Goal: Task Accomplishment & Management: Use online tool/utility

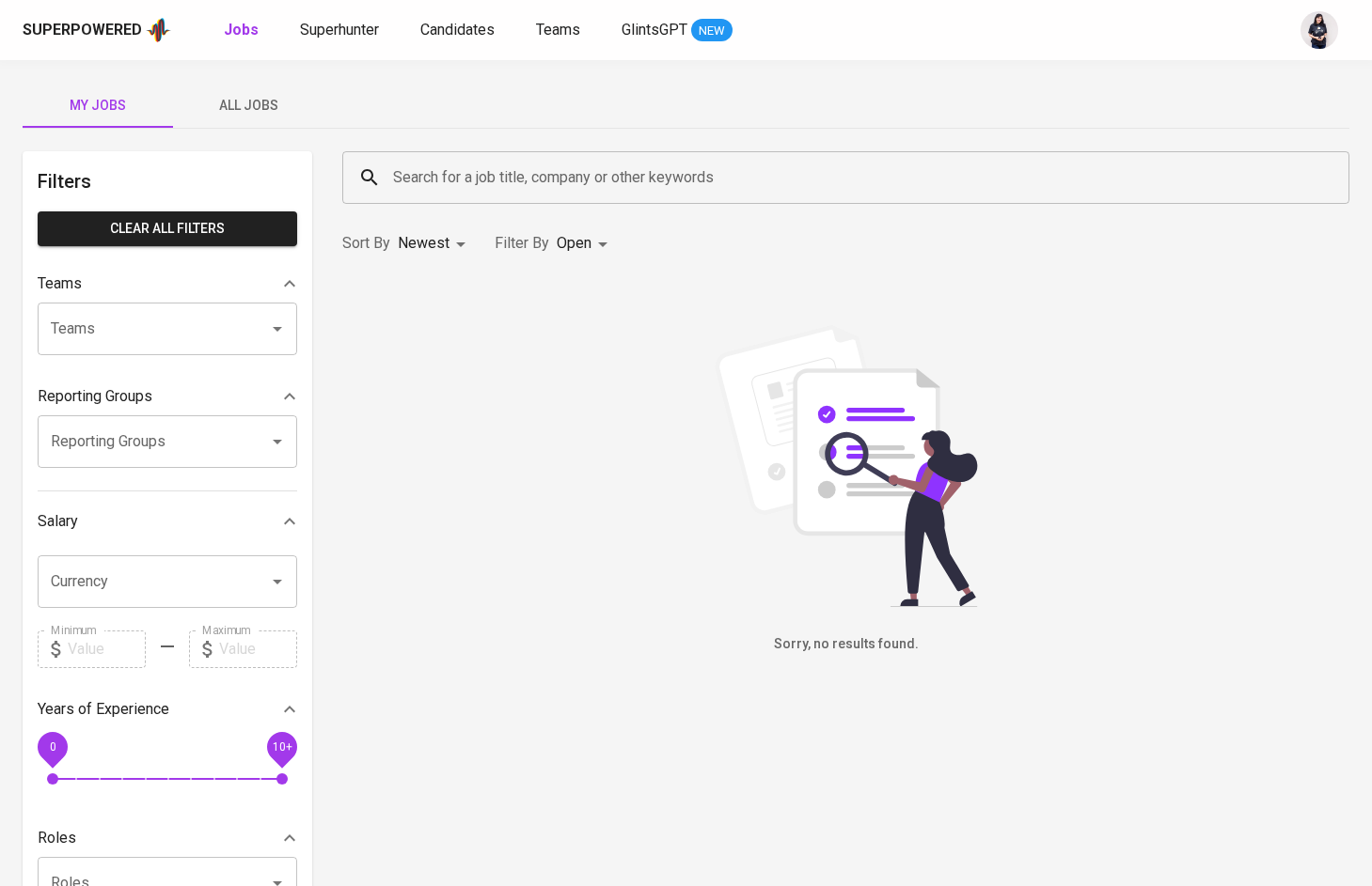
click at [292, 111] on span "All Jobs" at bounding box center [247, 106] width 128 height 23
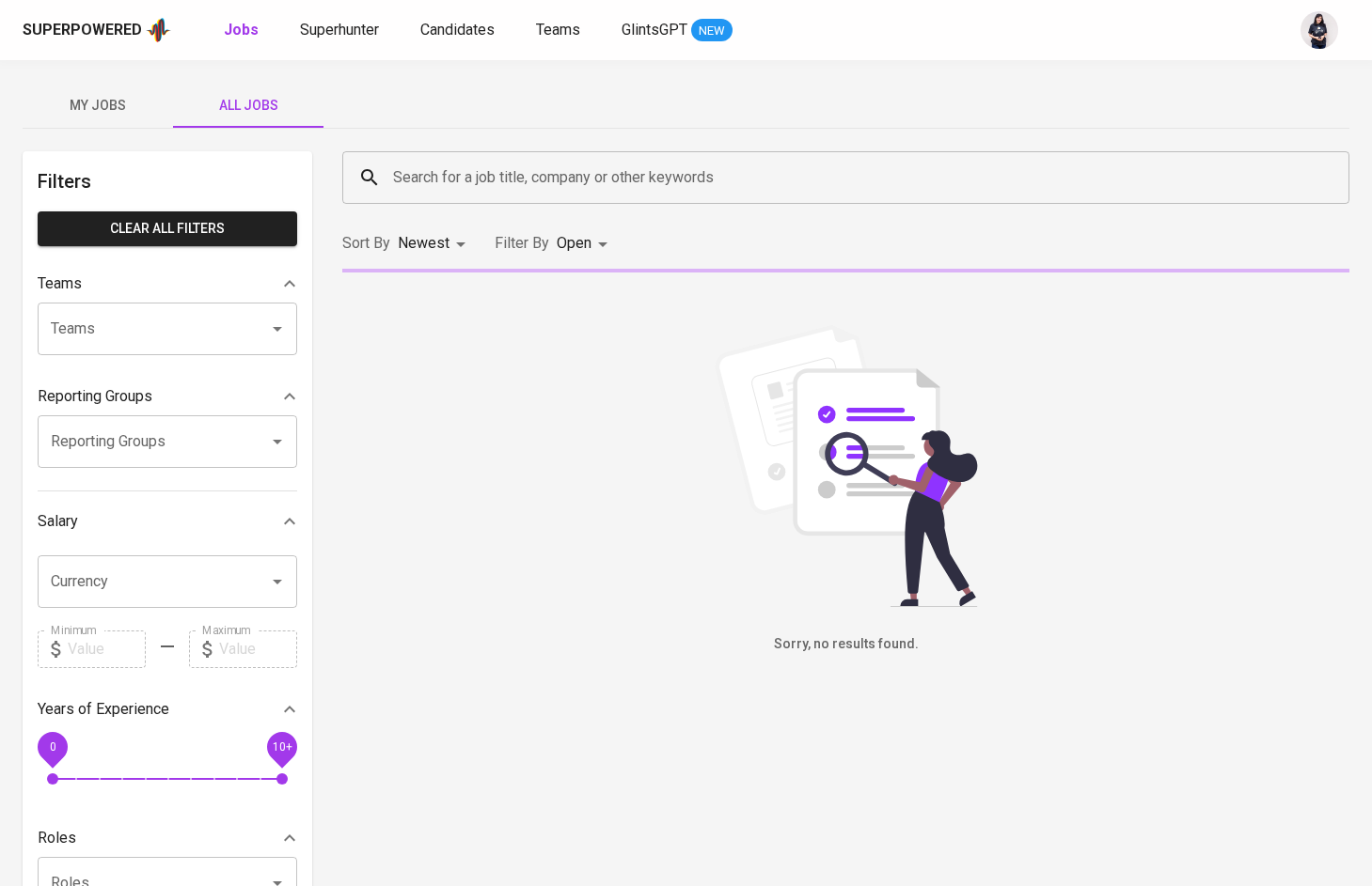
click at [426, 175] on input "Search for a job title, company or other keywords" at bounding box center [850, 177] width 924 height 36
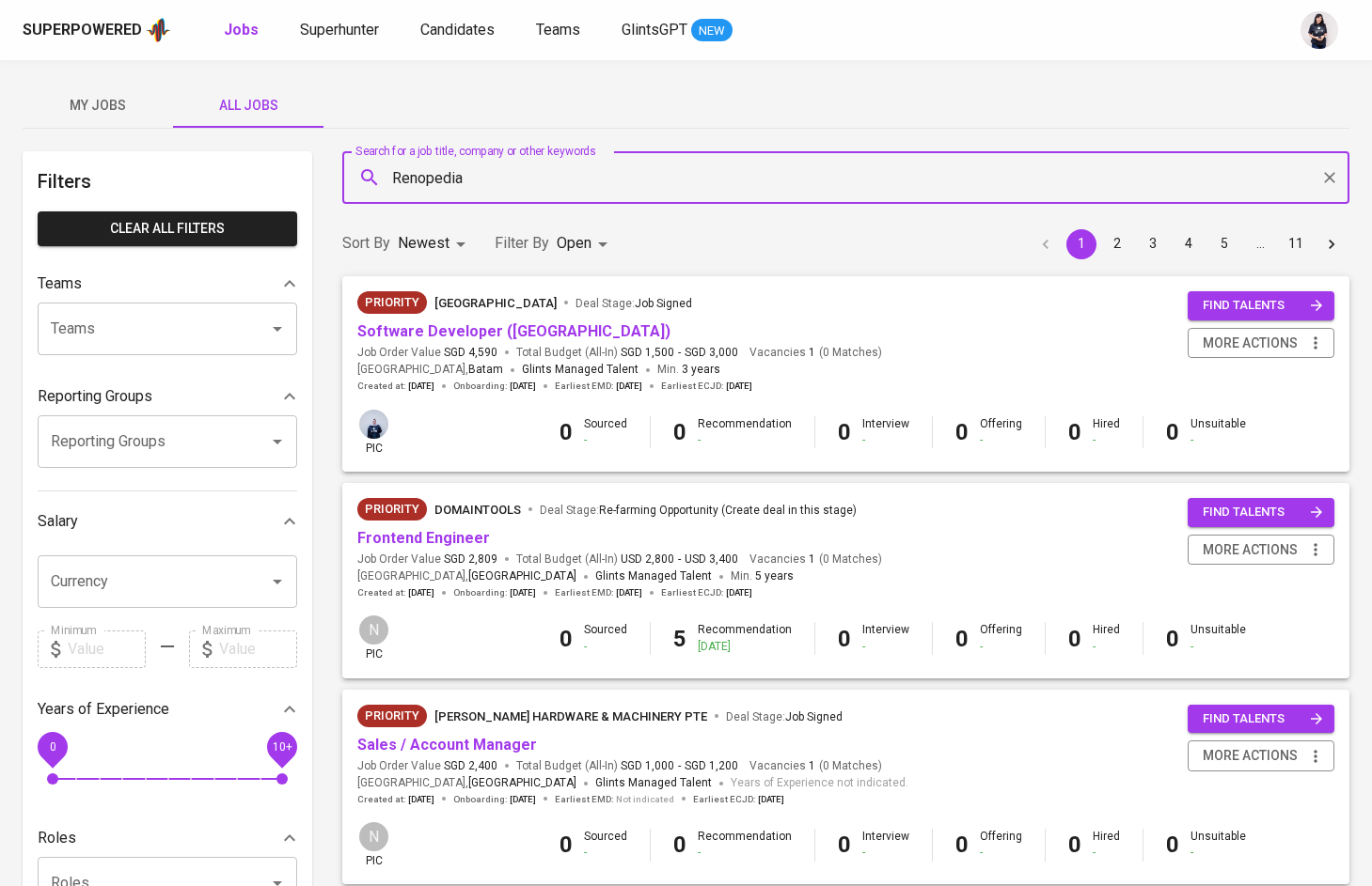
type input "Renopedia"
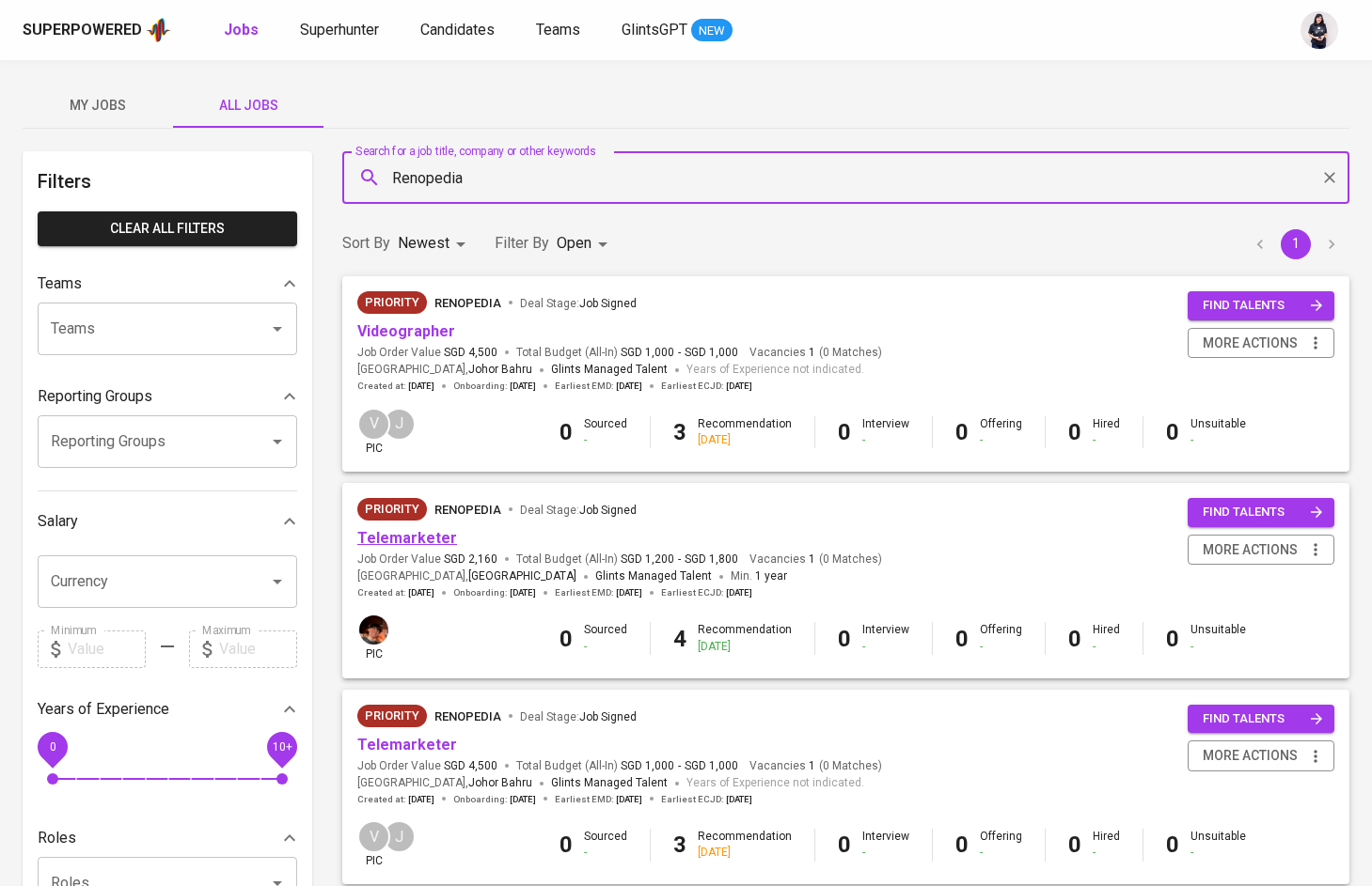
click at [401, 530] on link "Telemarketer" at bounding box center [407, 538] width 99 height 18
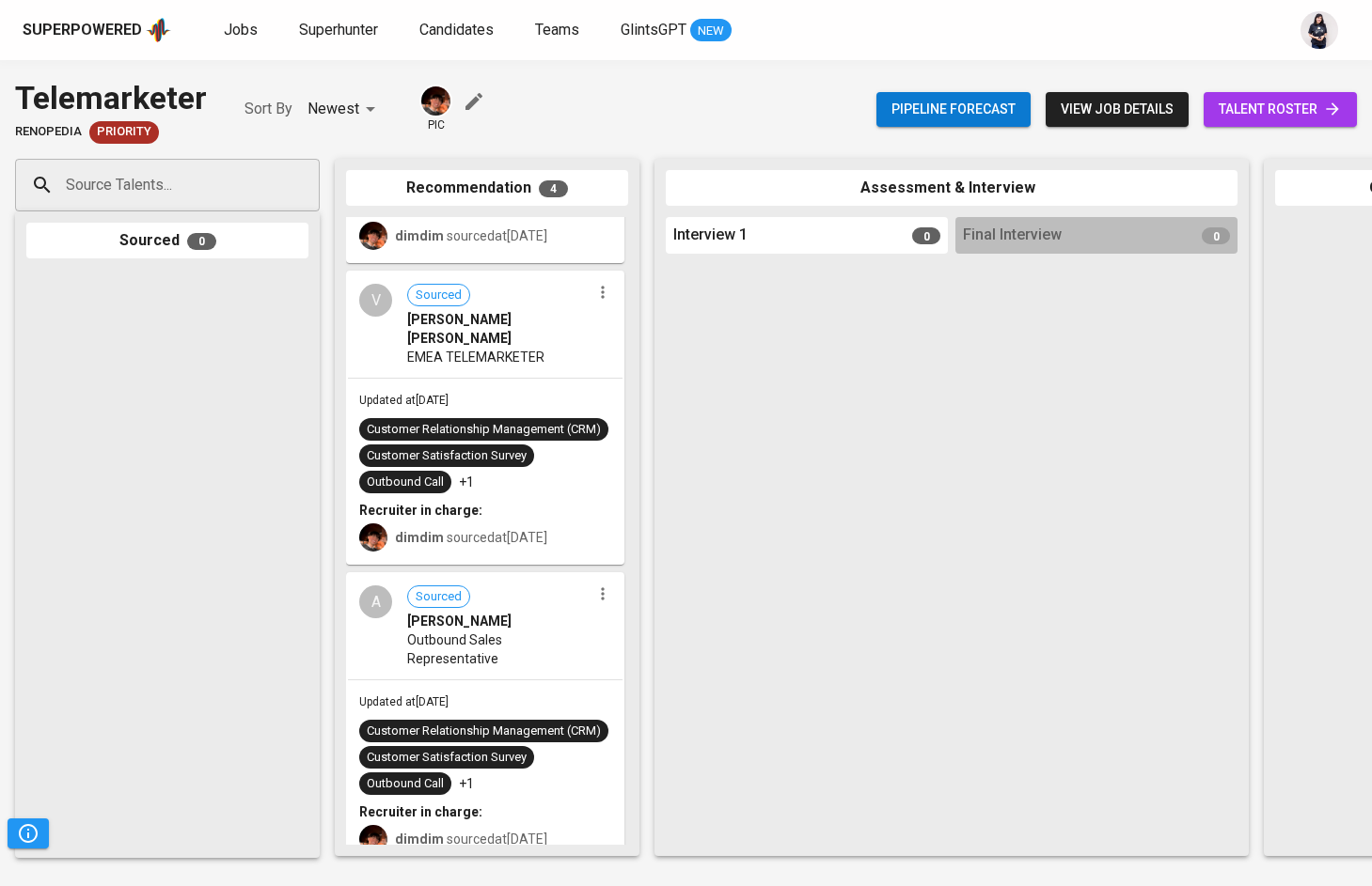
scroll to position [502, 0]
click at [1099, 95] on button "view job details" at bounding box center [1117, 110] width 143 height 35
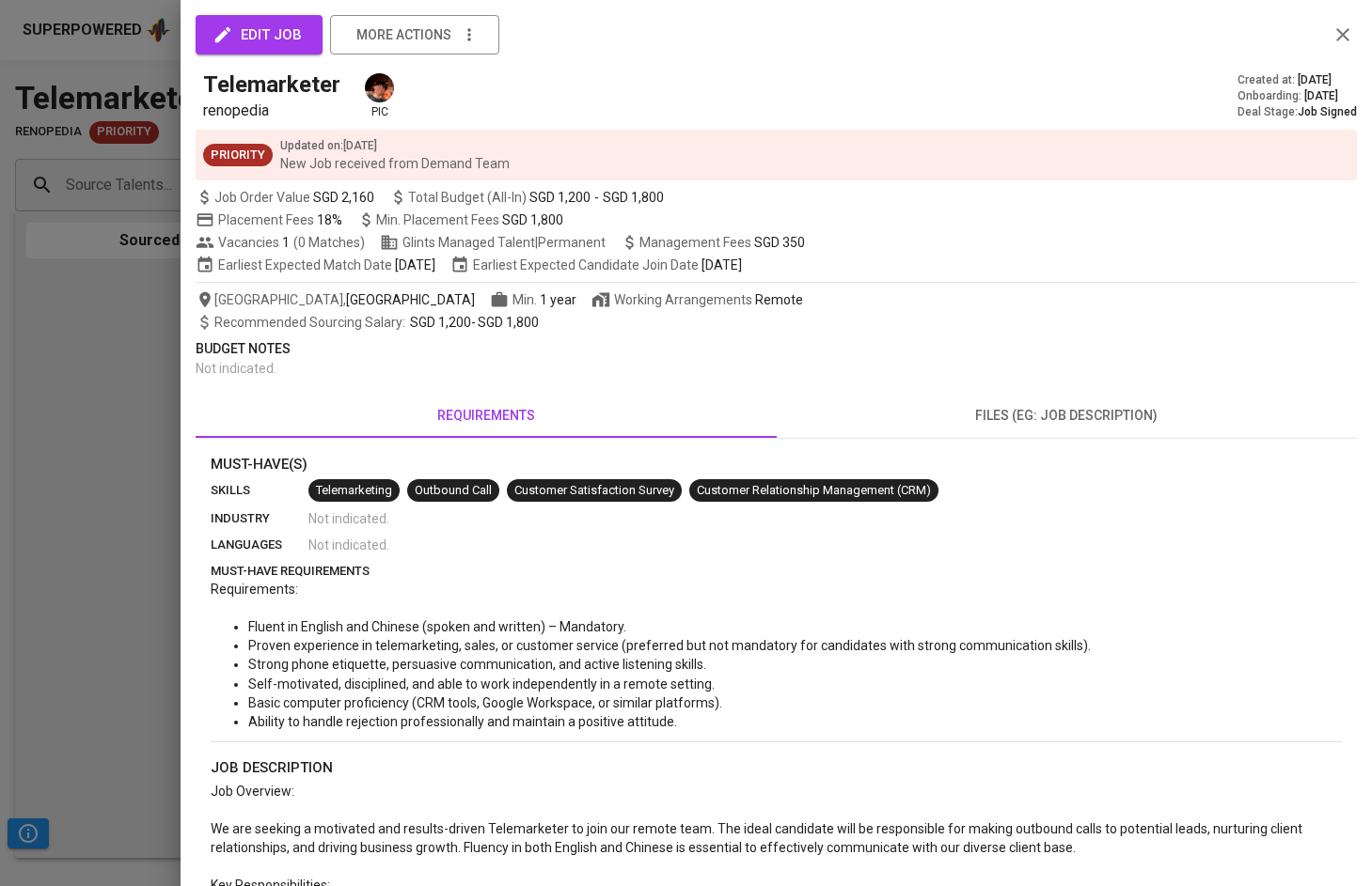
click at [1003, 418] on span "files (eg: job description)" at bounding box center [1066, 416] width 558 height 23
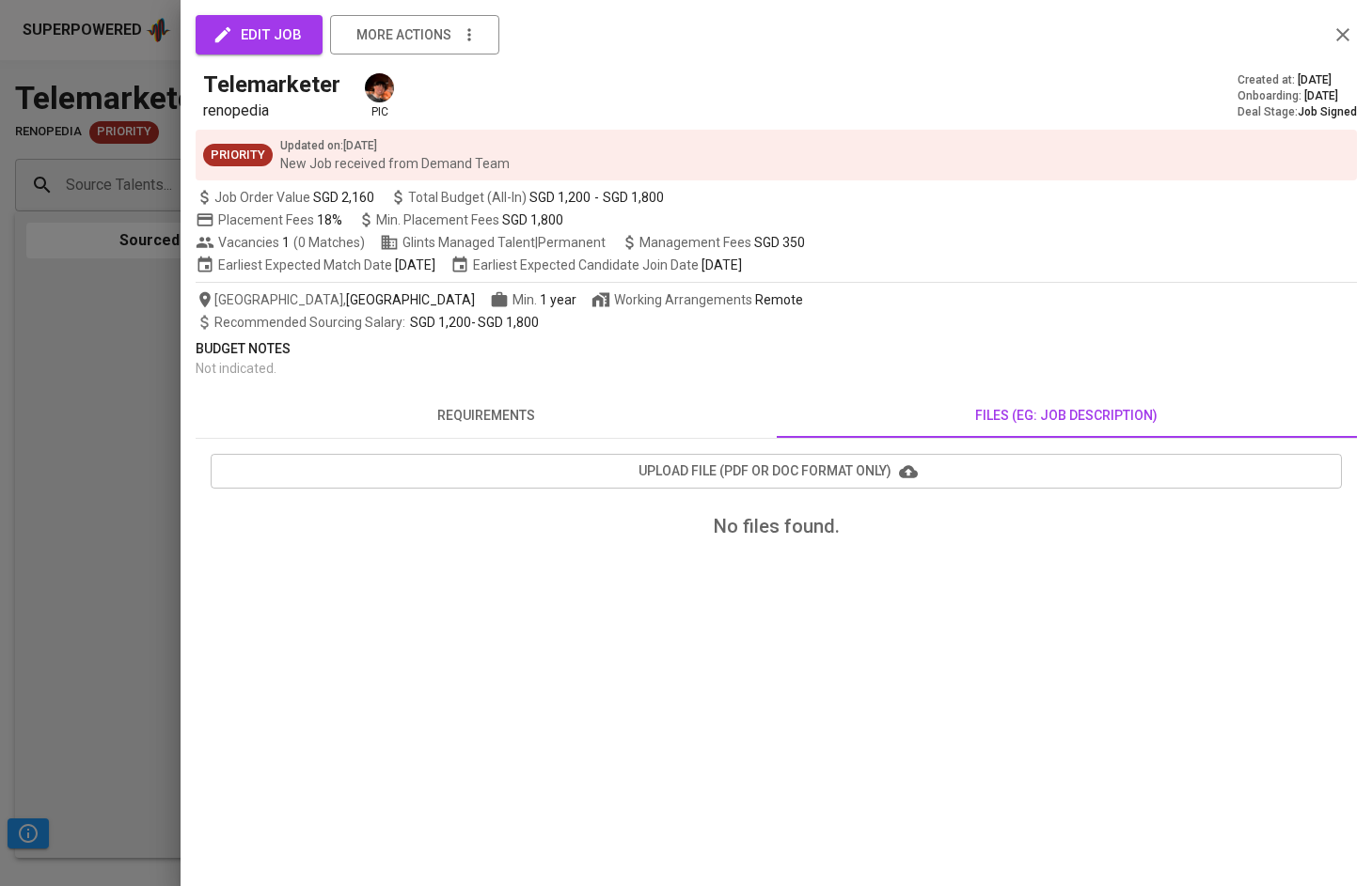
click at [582, 412] on span "requirements" at bounding box center [485, 416] width 558 height 23
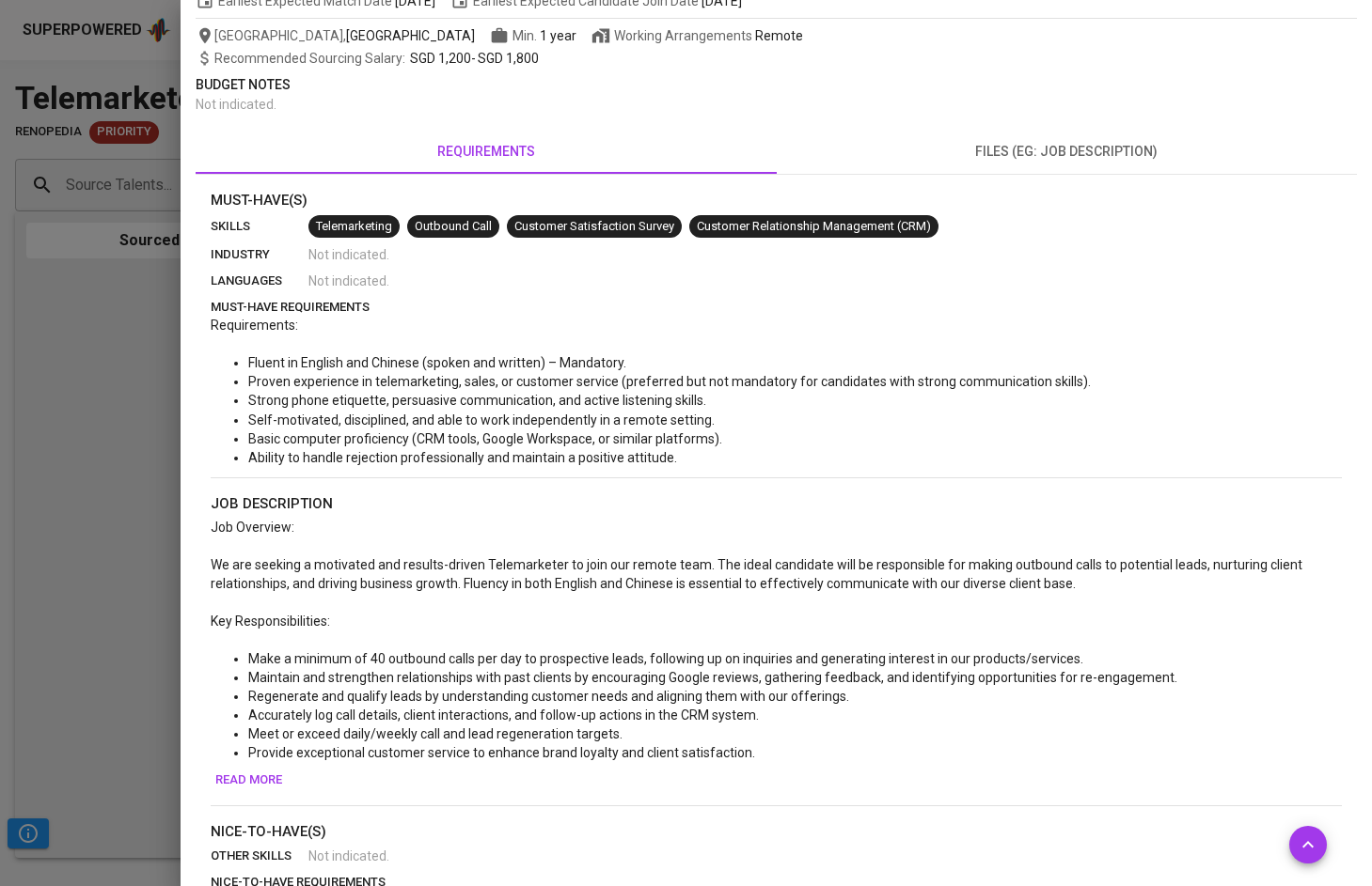
scroll to position [265, 0]
click at [96, 304] on div at bounding box center [686, 443] width 1372 height 886
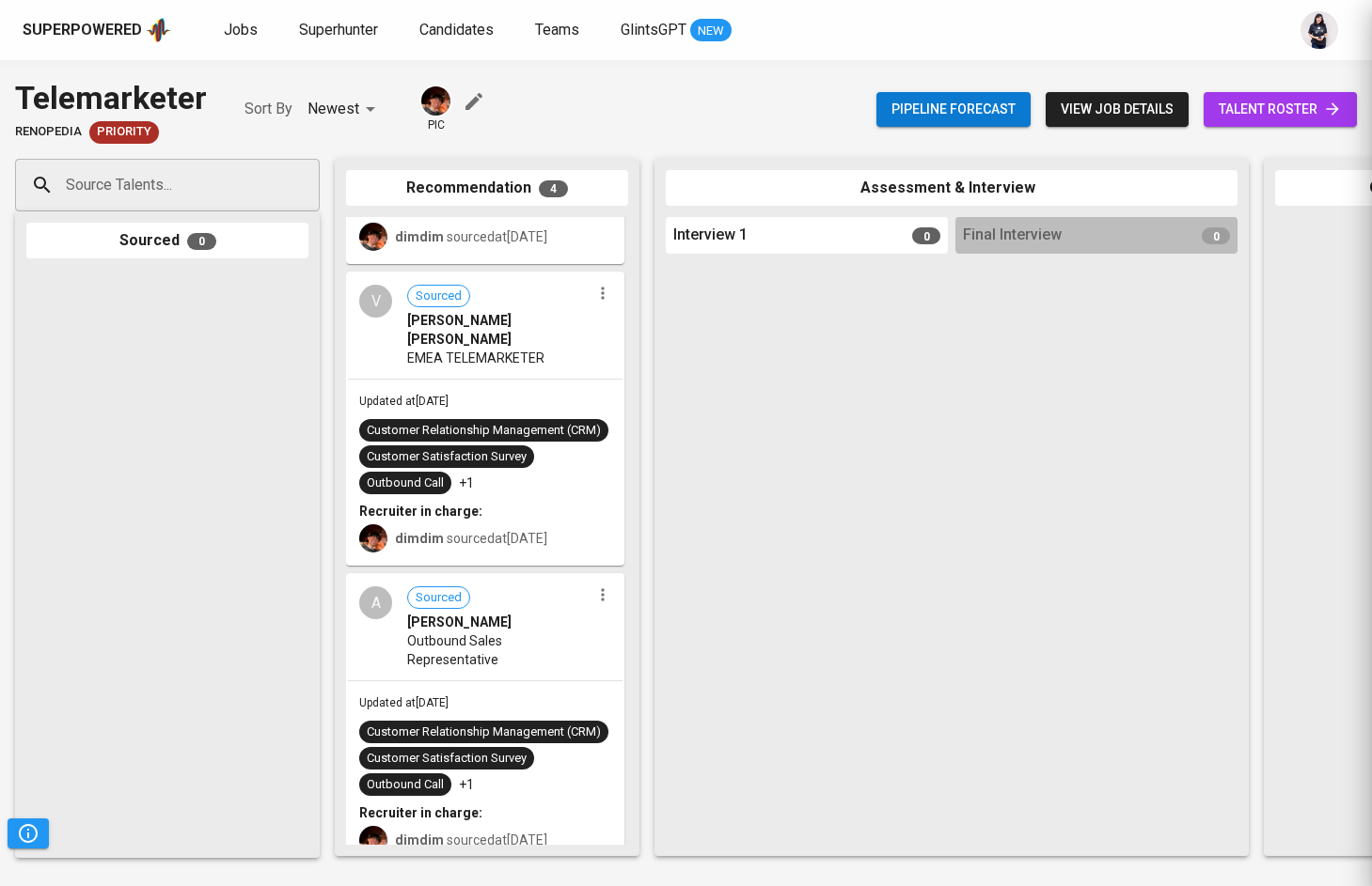
click at [96, 304] on div at bounding box center [167, 558] width 282 height 577
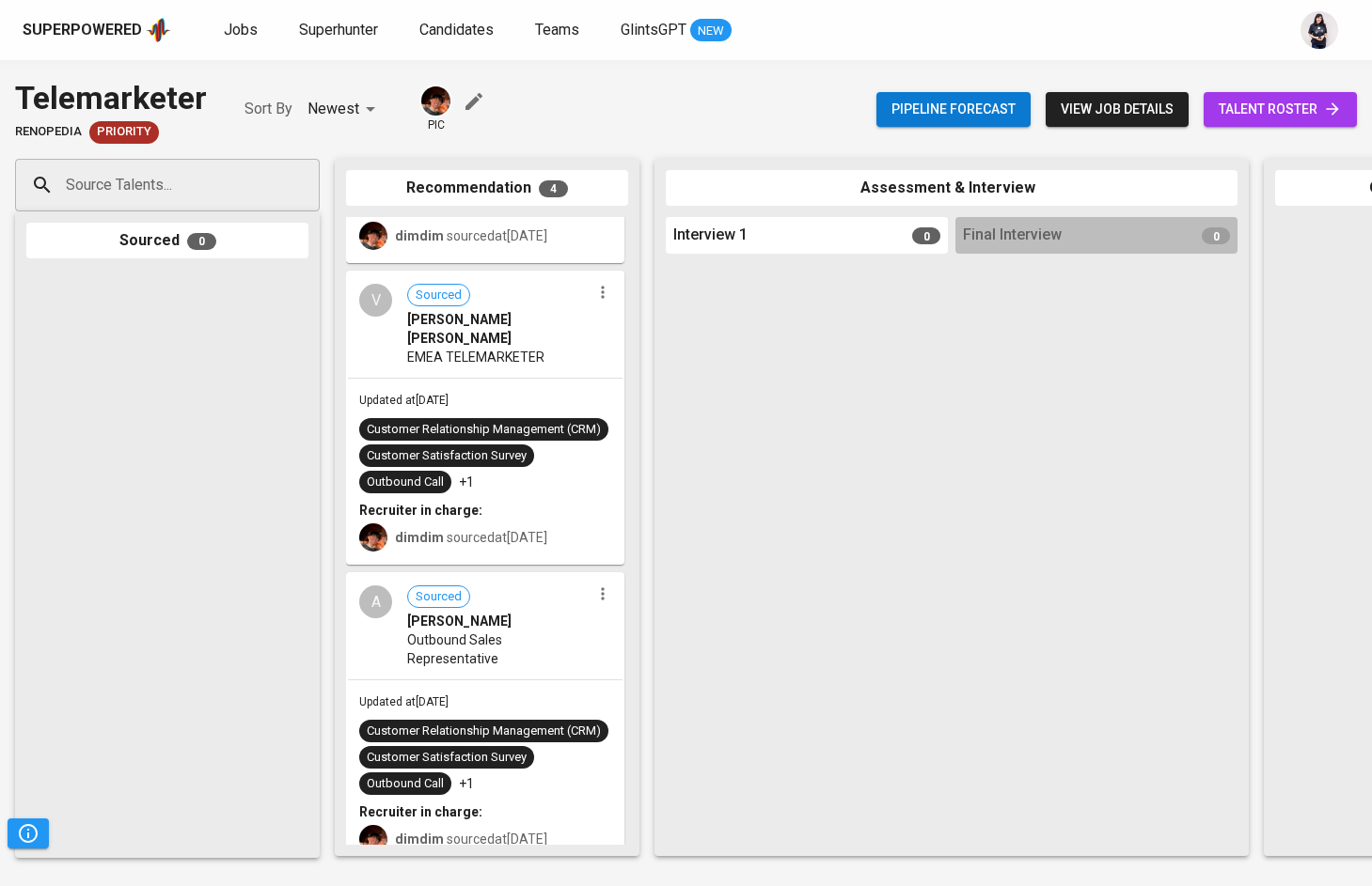
scroll to position [502, 0]
click at [1278, 121] on link "talent roster" at bounding box center [1279, 110] width 153 height 35
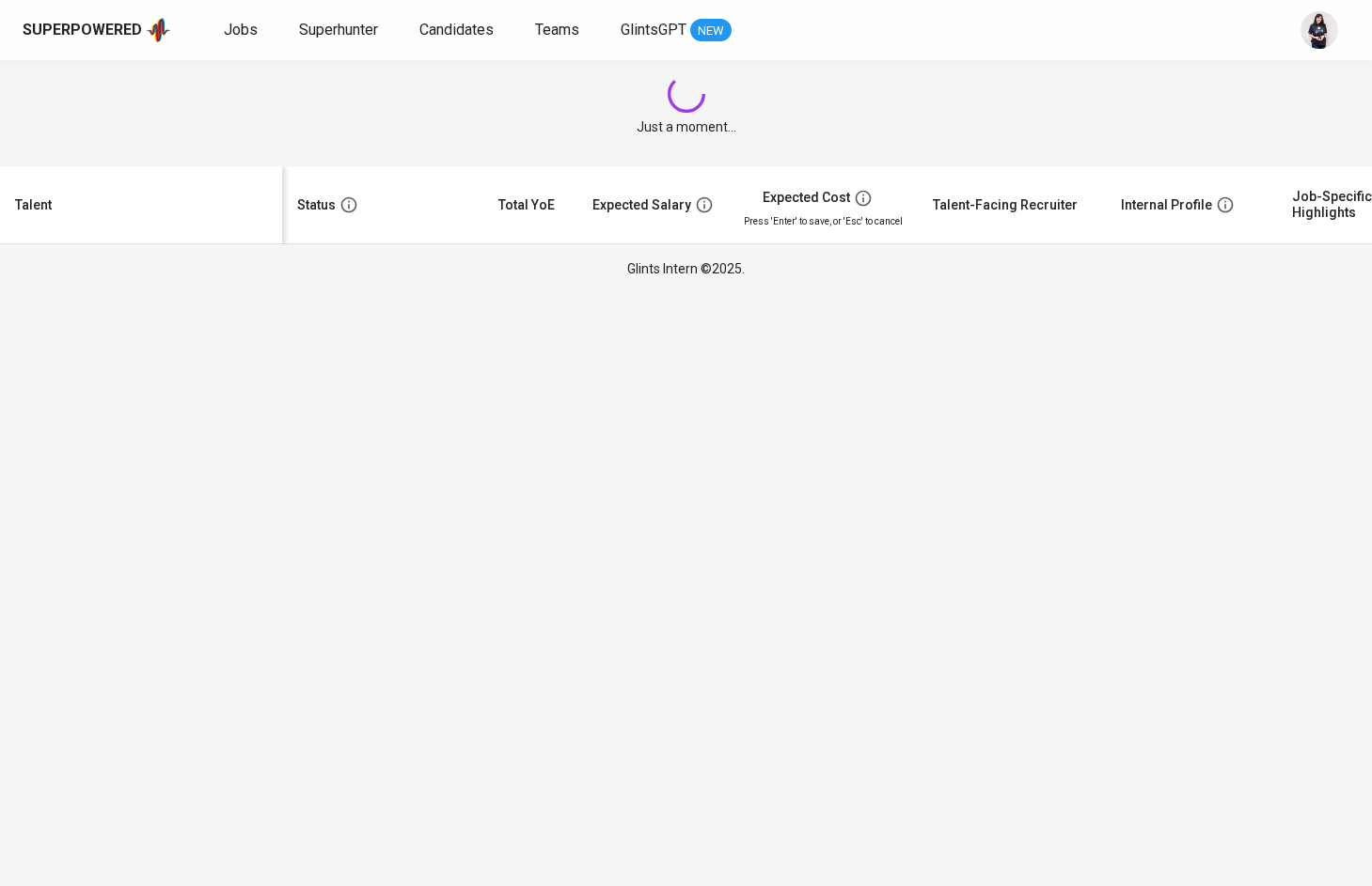
click at [1278, 121] on div "Just a moment..." at bounding box center [686, 106] width 1372 height 92
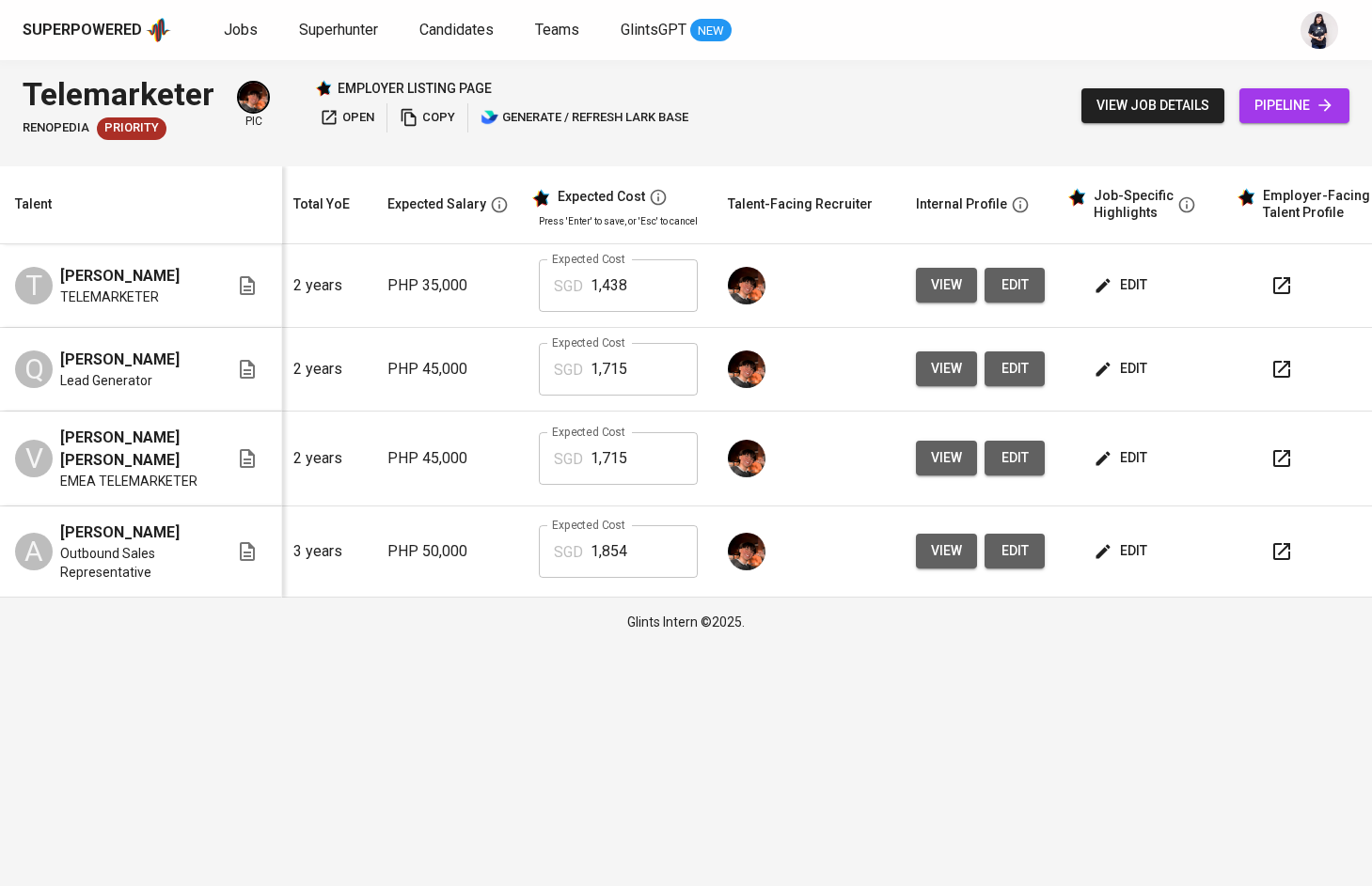
scroll to position [0, 238]
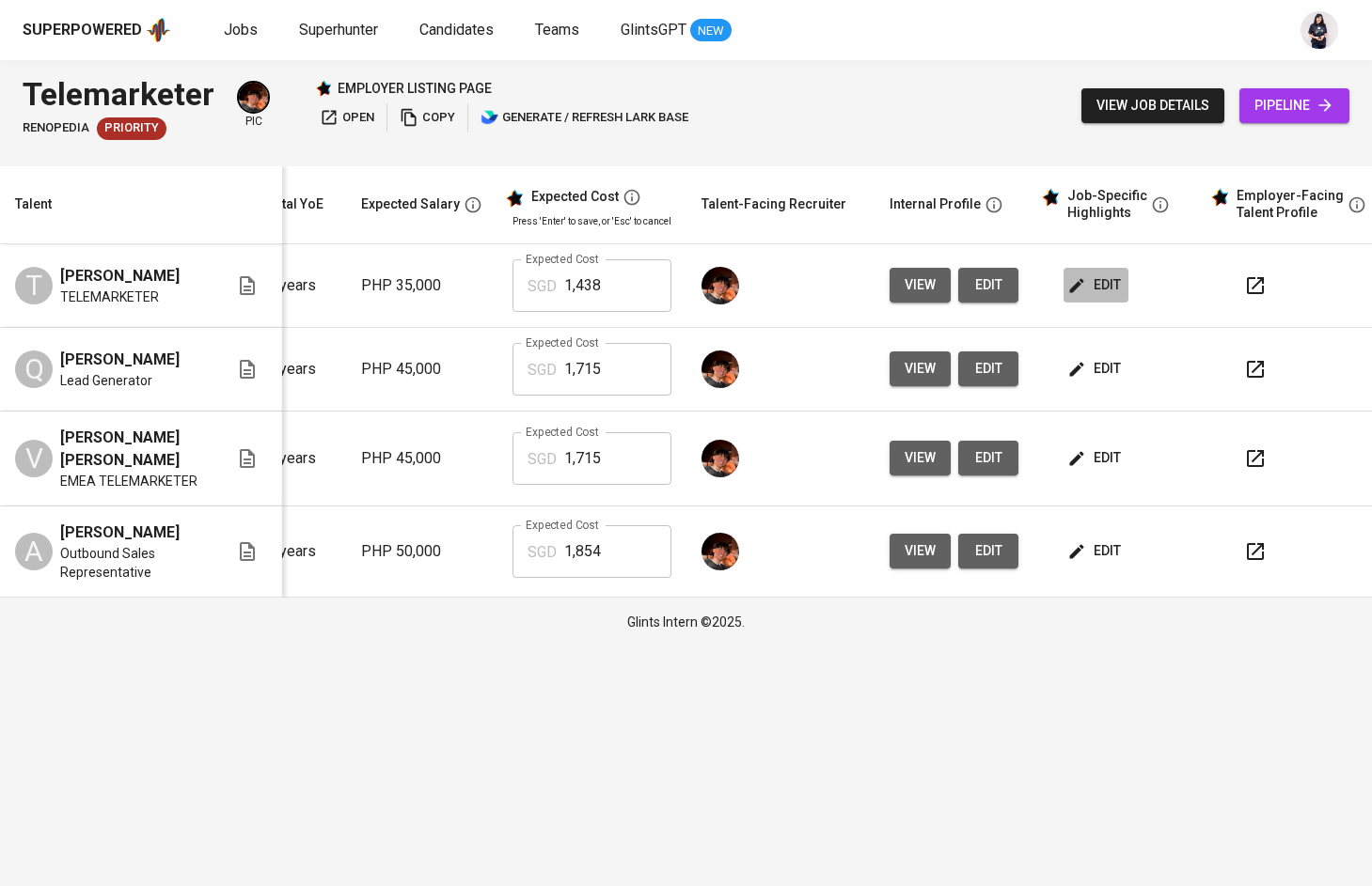
click at [1095, 285] on span "edit" at bounding box center [1095, 285] width 50 height 23
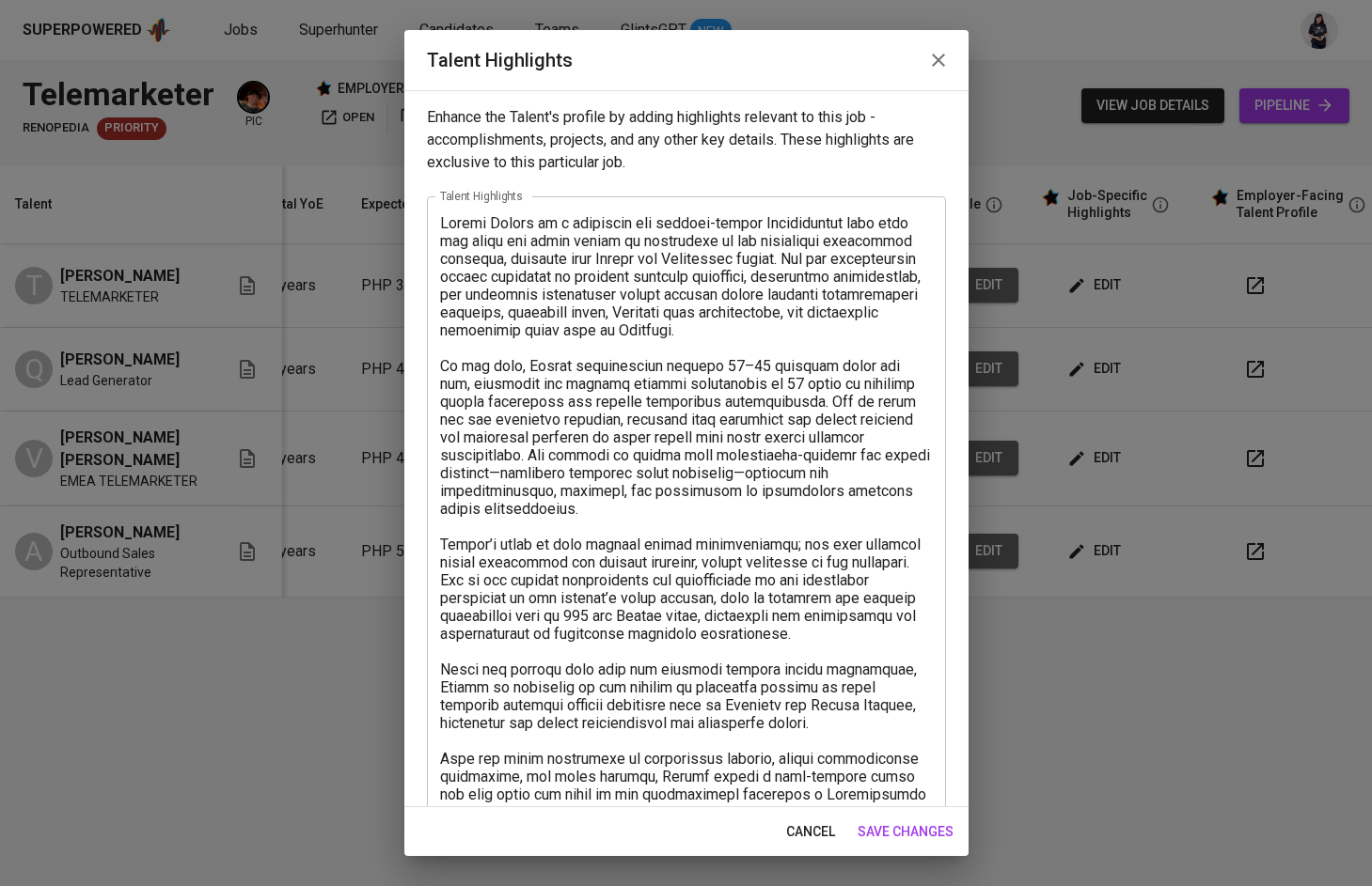
click at [930, 66] on icon "button" at bounding box center [938, 59] width 22 height 22
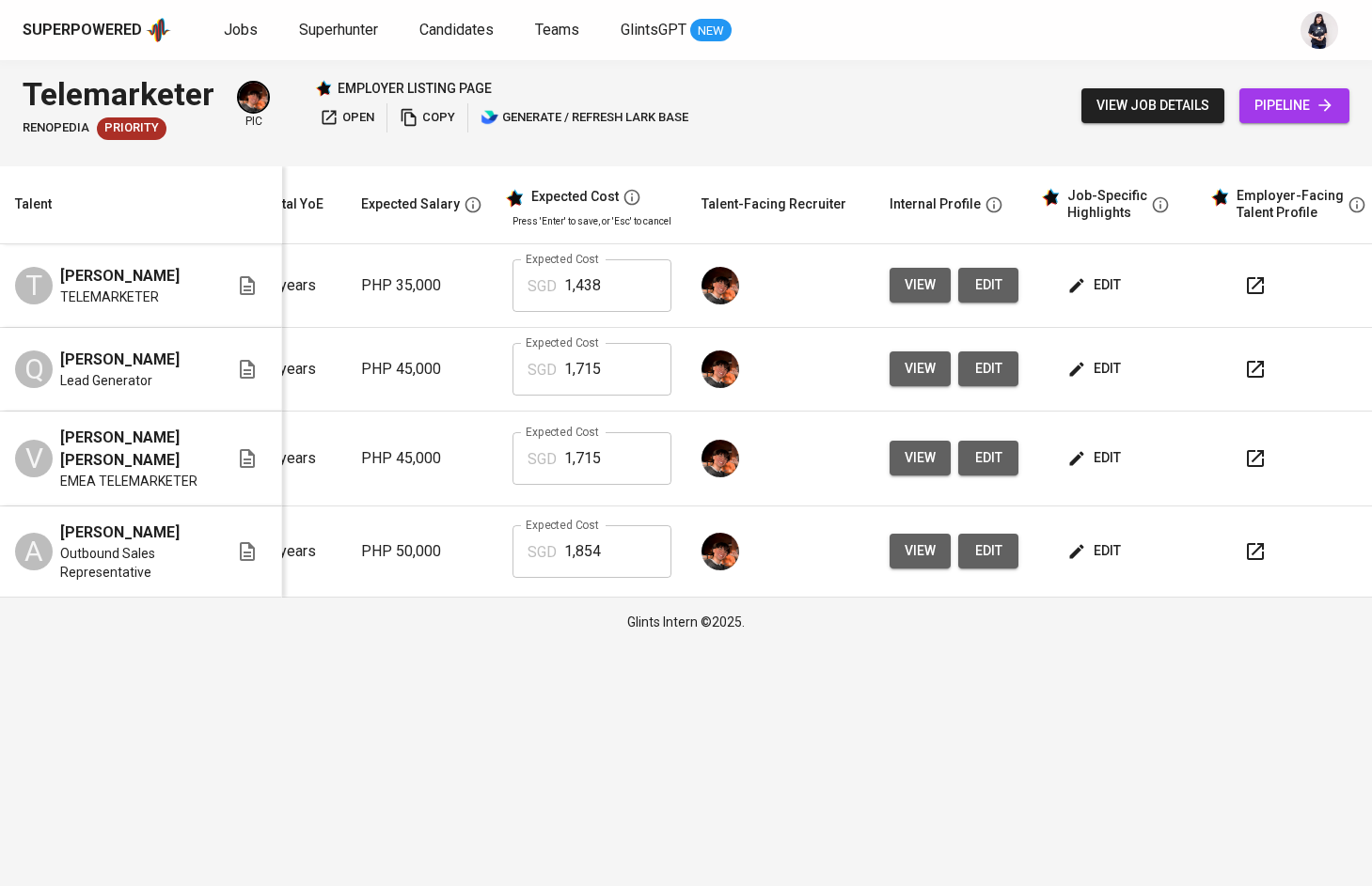
scroll to position [0, 0]
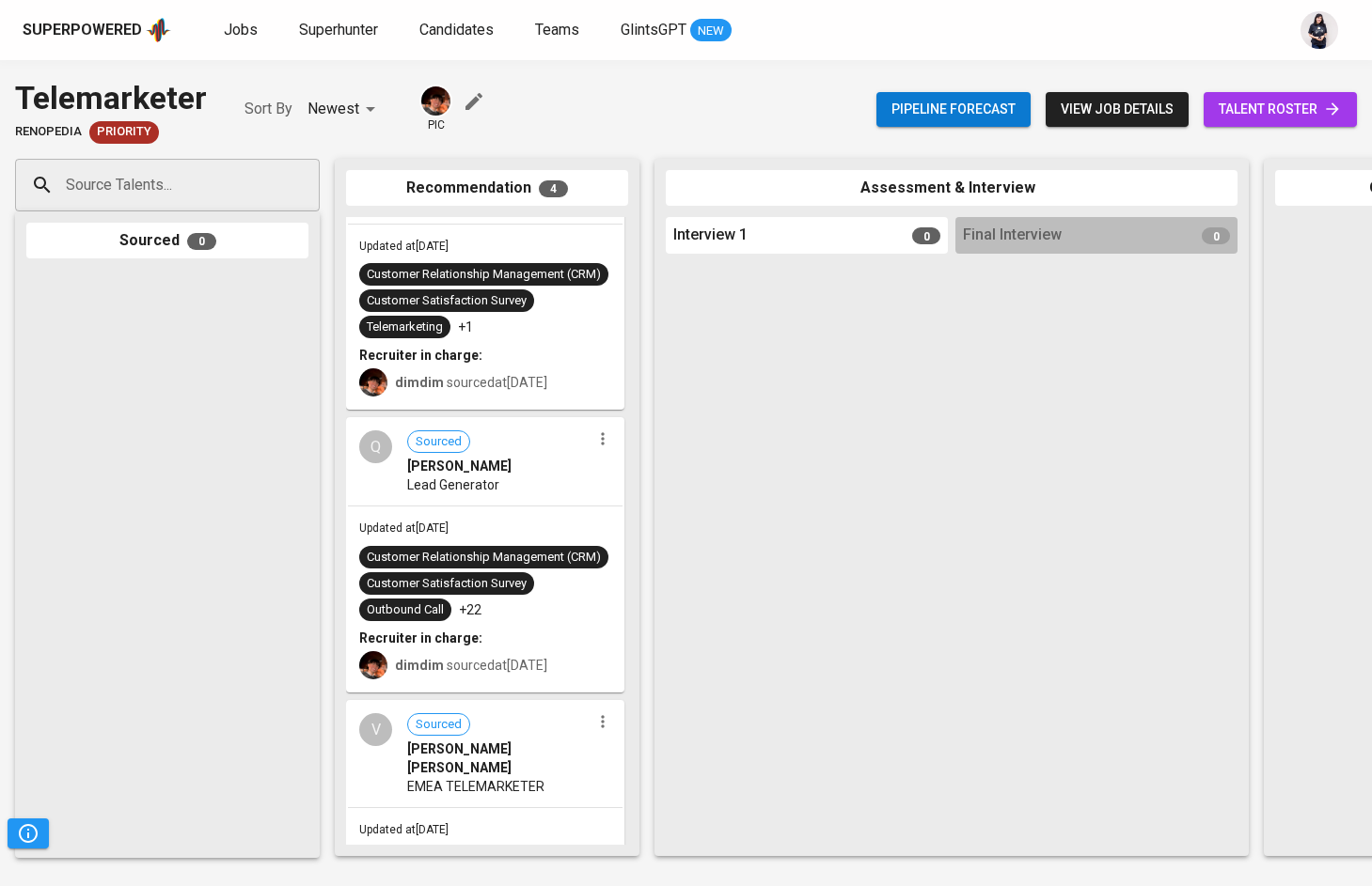
scroll to position [48, 0]
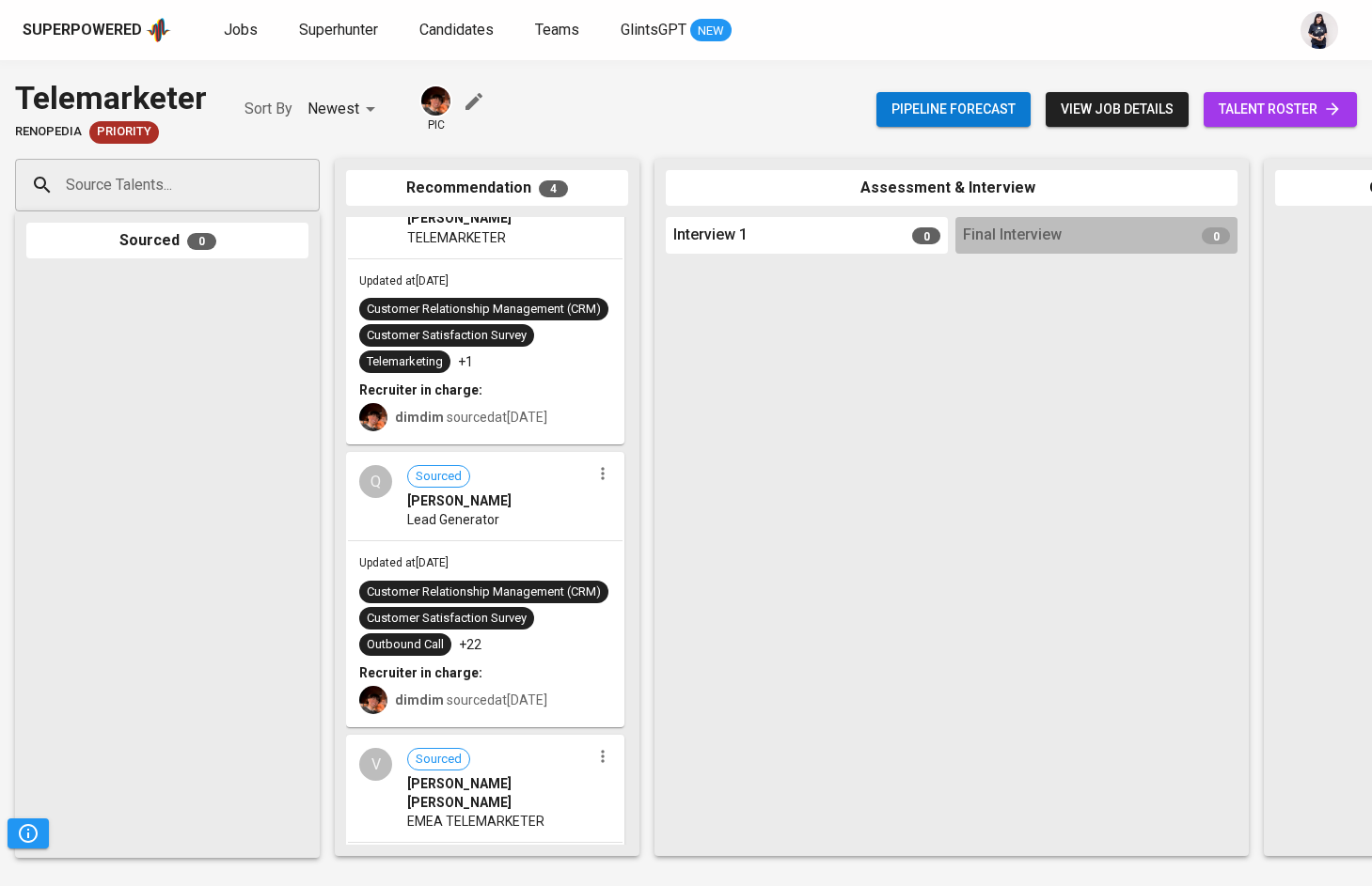
click at [1317, 96] on link "talent roster" at bounding box center [1279, 110] width 153 height 35
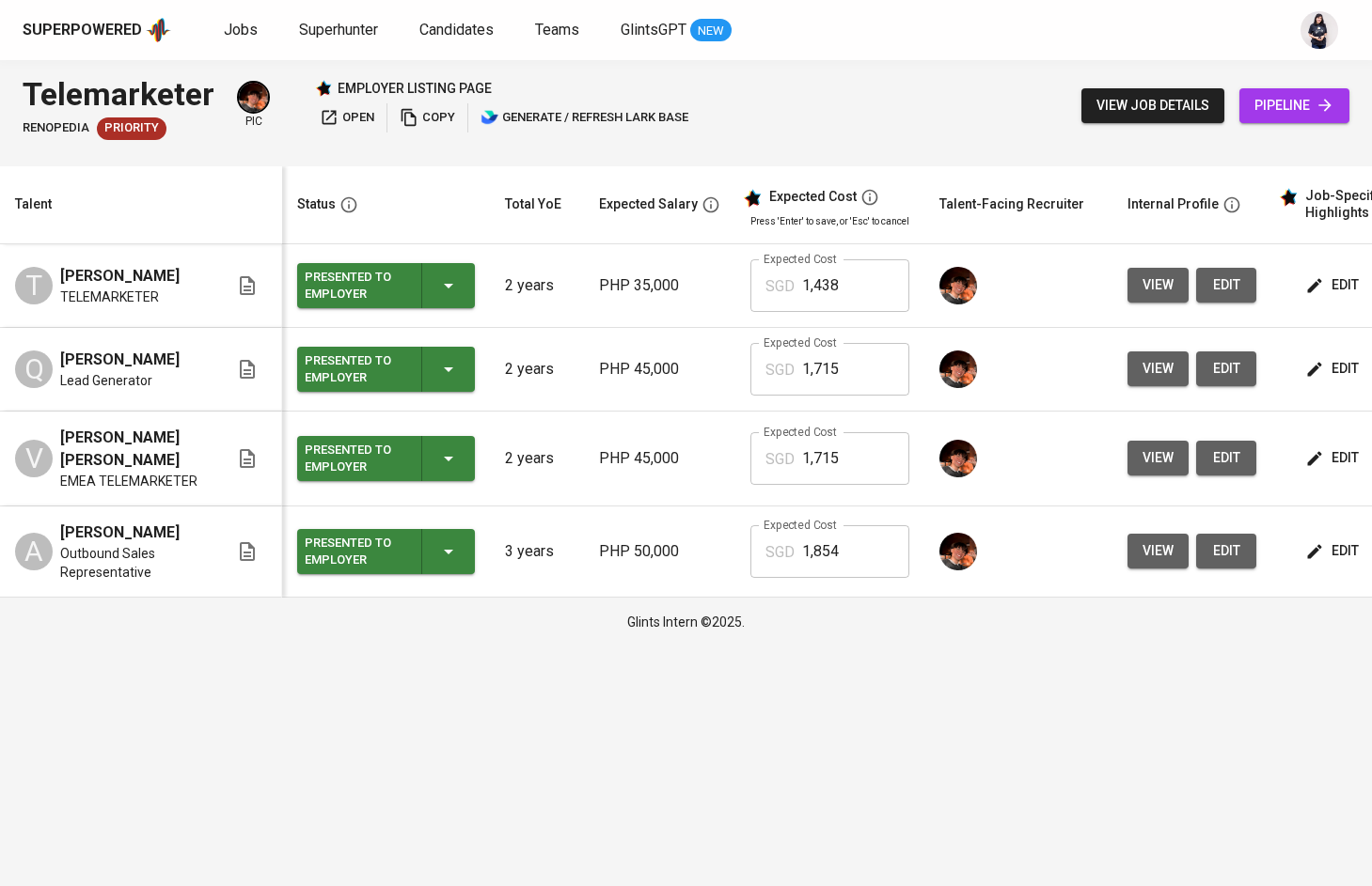
click at [1157, 95] on span "view job details" at bounding box center [1153, 106] width 113 height 23
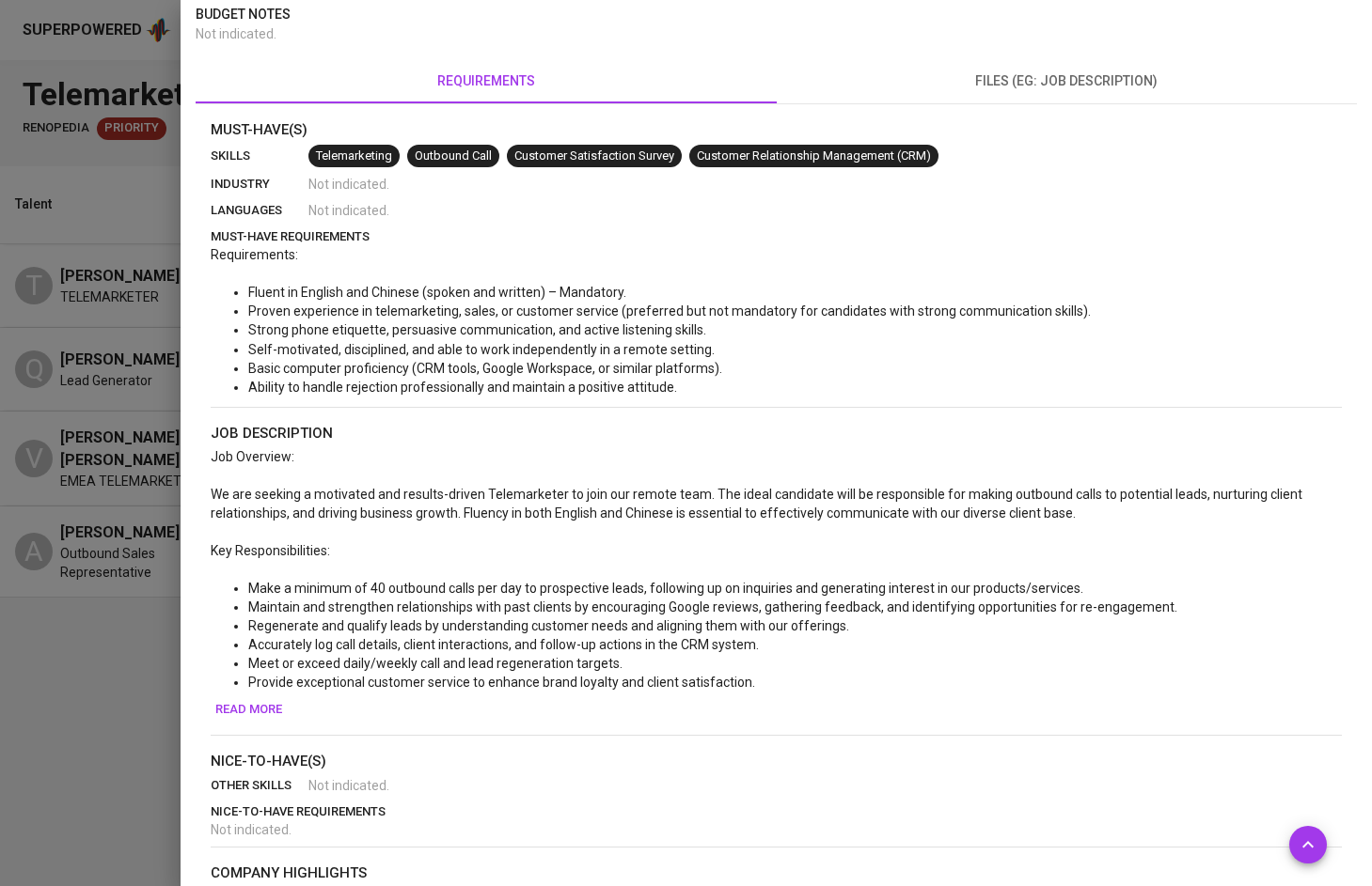
scroll to position [388, 0]
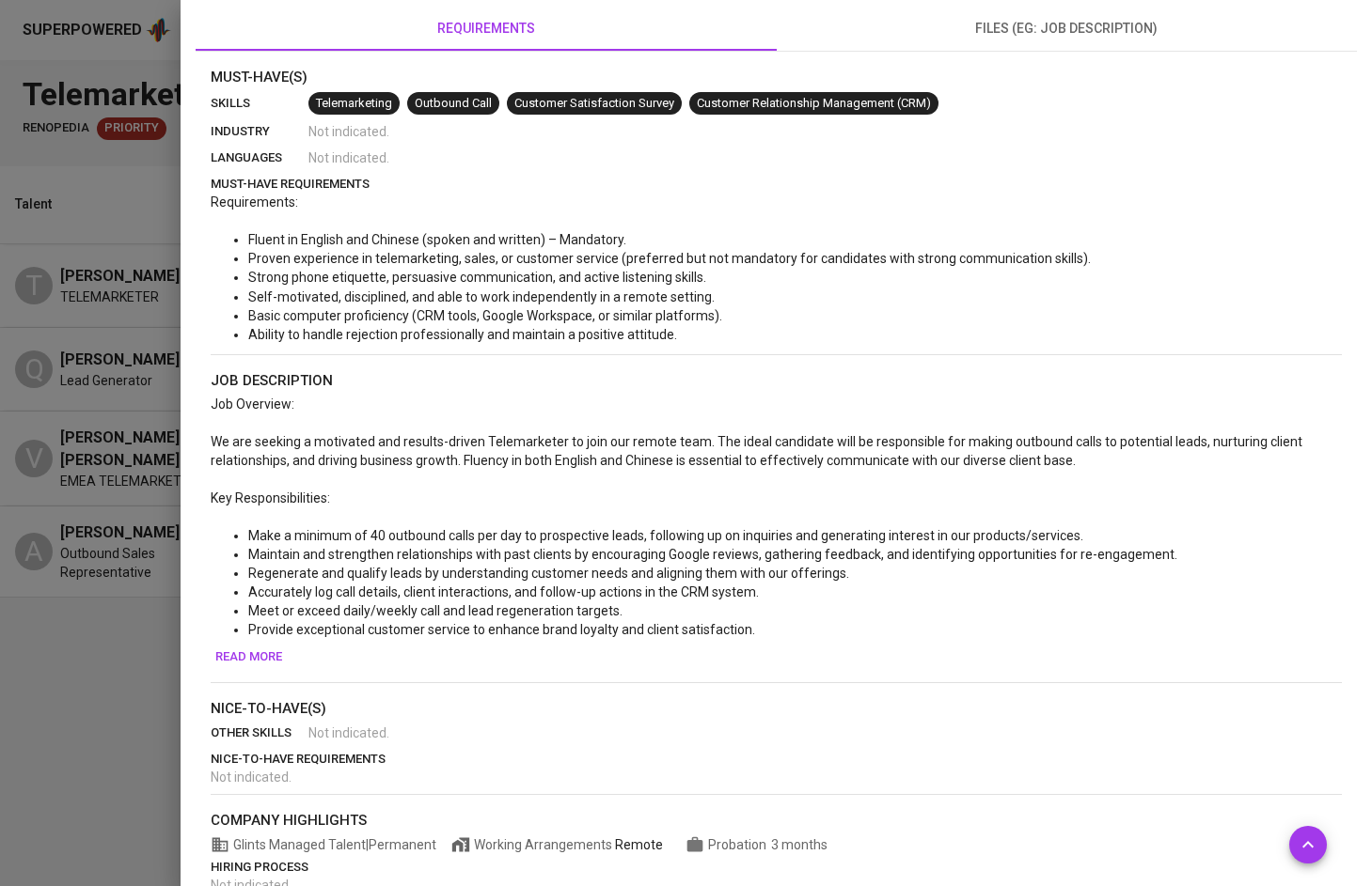
click at [435, 303] on span "Self-motivated, disciplined, and able to work independently in a remote setting." at bounding box center [481, 296] width 466 height 15
click at [410, 320] on span "Basic computer proficiency (CRM tools, Google Workspace, or similar platforms)." at bounding box center [485, 315] width 474 height 15
click at [384, 360] on div "Must-Have(s) skills Telemarketing Outbound Call Customer Satisfaction Survey Cu…" at bounding box center [775, 526] width 1131 height 917
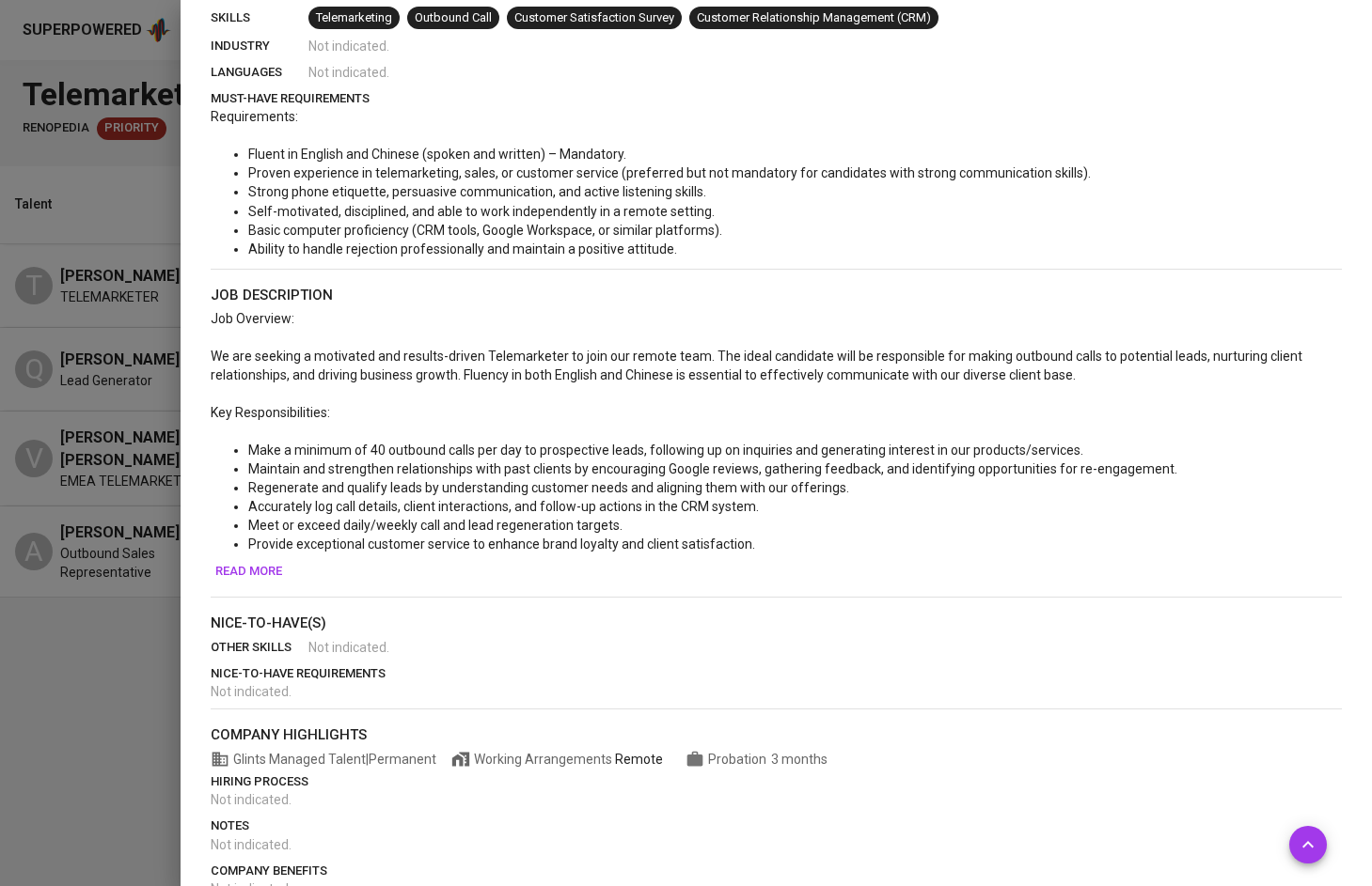
scroll to position [478, 0]
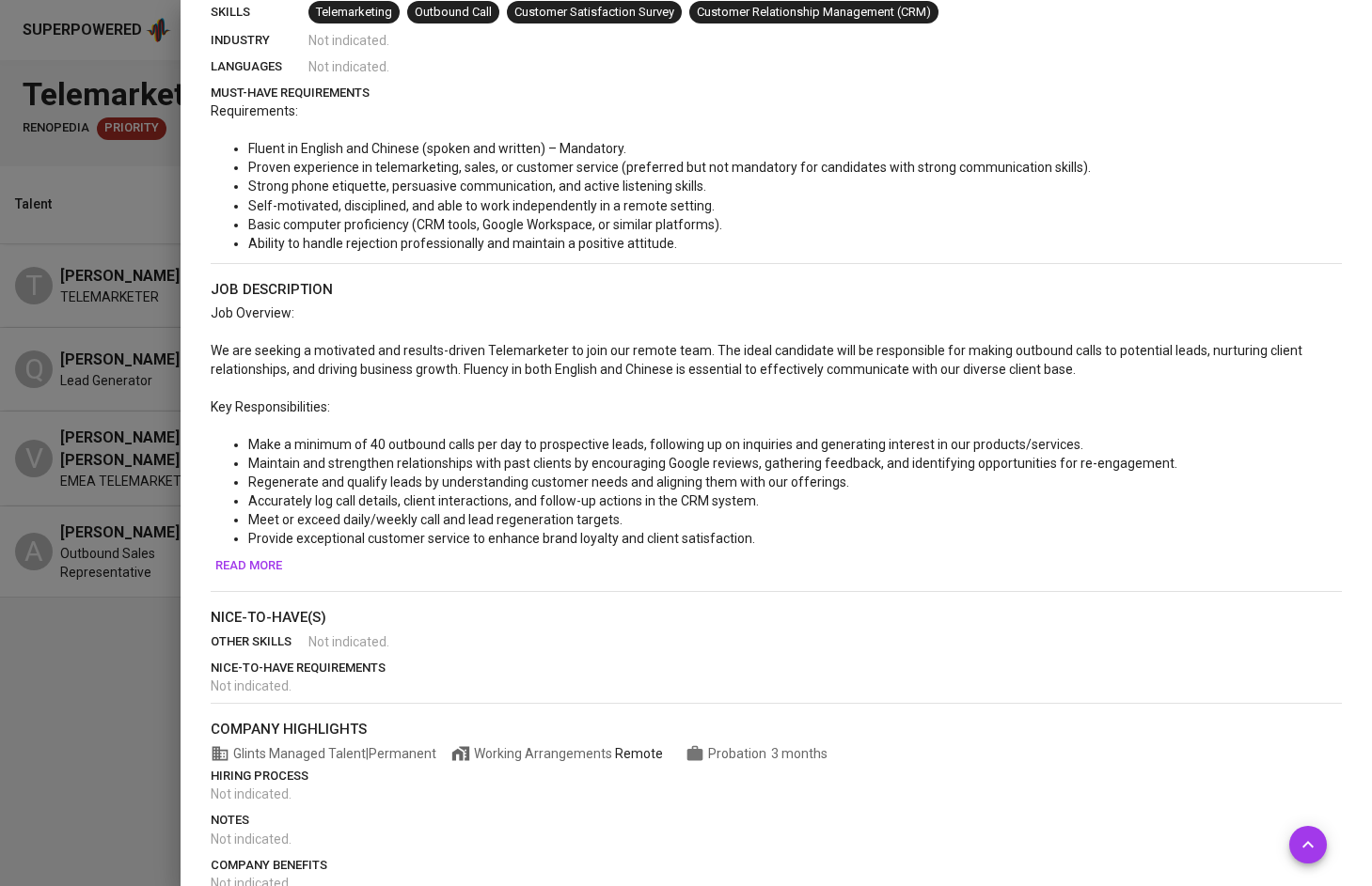
click at [474, 344] on span "We are seeking a motivated and results-driven Telemarketer to join our remote t…" at bounding box center [758, 359] width 1094 height 34
click at [393, 380] on p "﻿" at bounding box center [775, 388] width 1131 height 18
click at [321, 412] on span "Key Responsibilities:" at bounding box center [270, 406] width 120 height 15
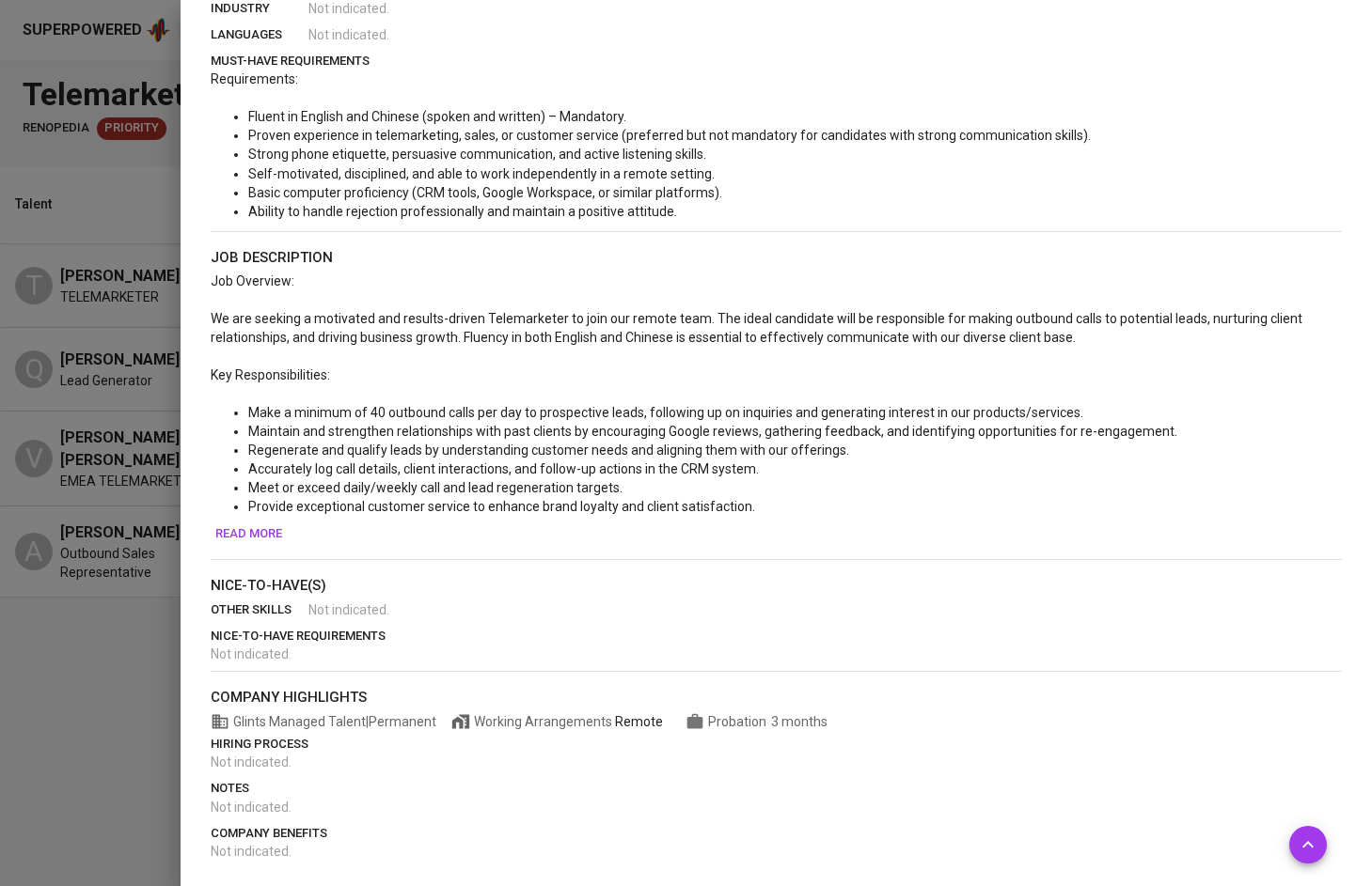
scroll to position [509, 0]
click at [114, 424] on div at bounding box center [686, 443] width 1372 height 886
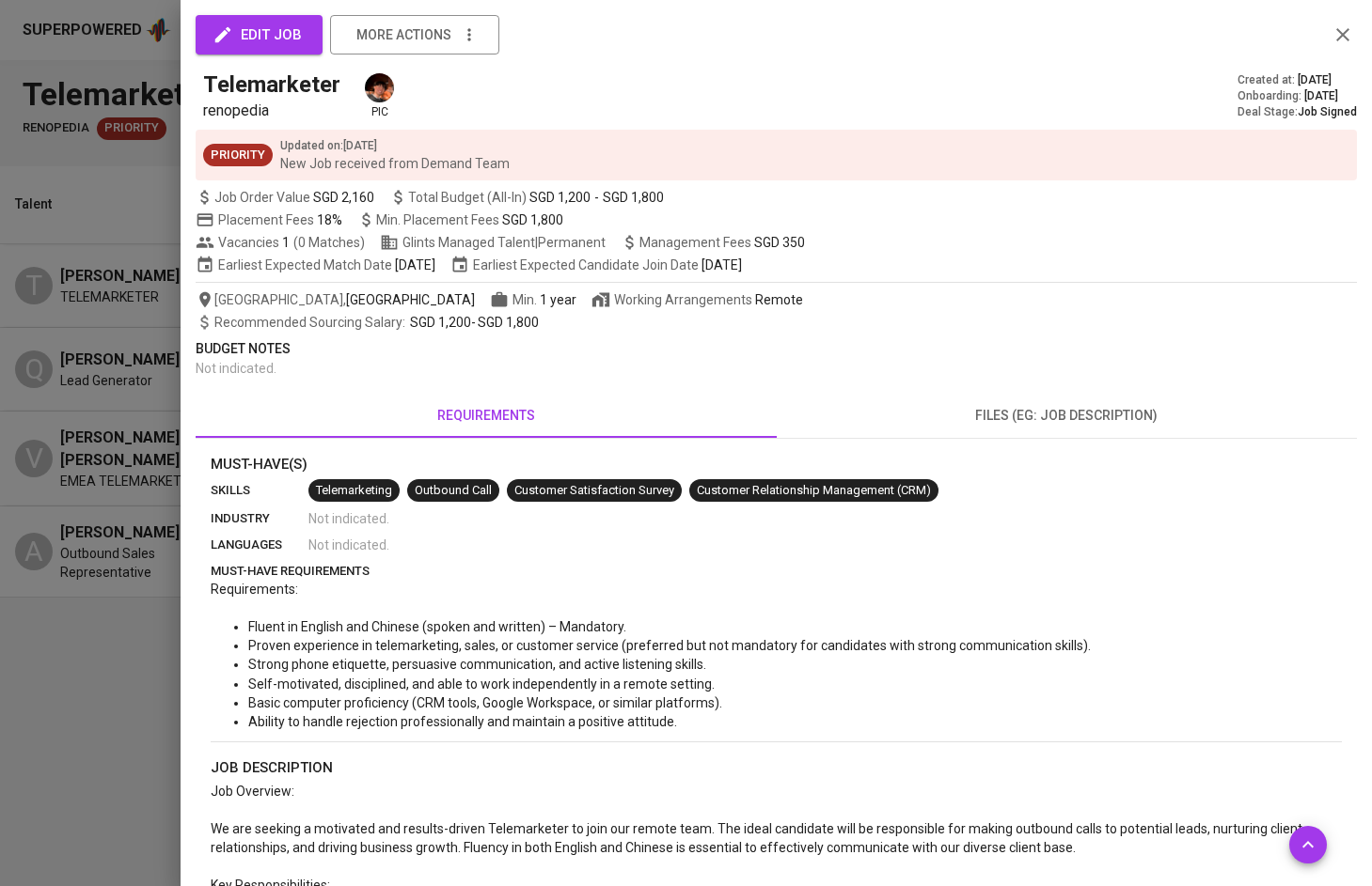
click at [110, 124] on div at bounding box center [686, 443] width 1372 height 886
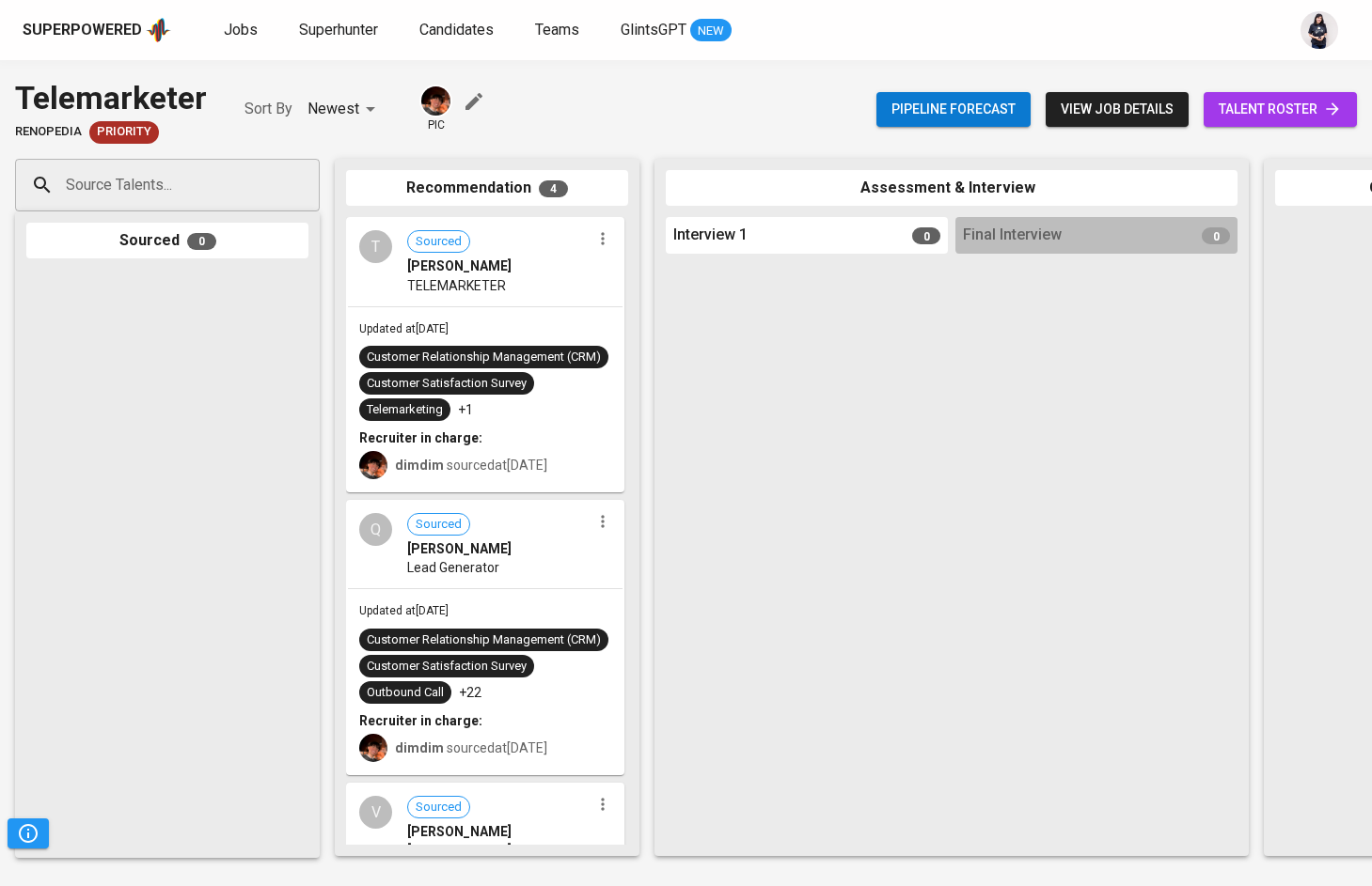
click at [459, 298] on div "T Sourced [PERSON_NAME] TELEMARKETER" at bounding box center [485, 262] width 275 height 87
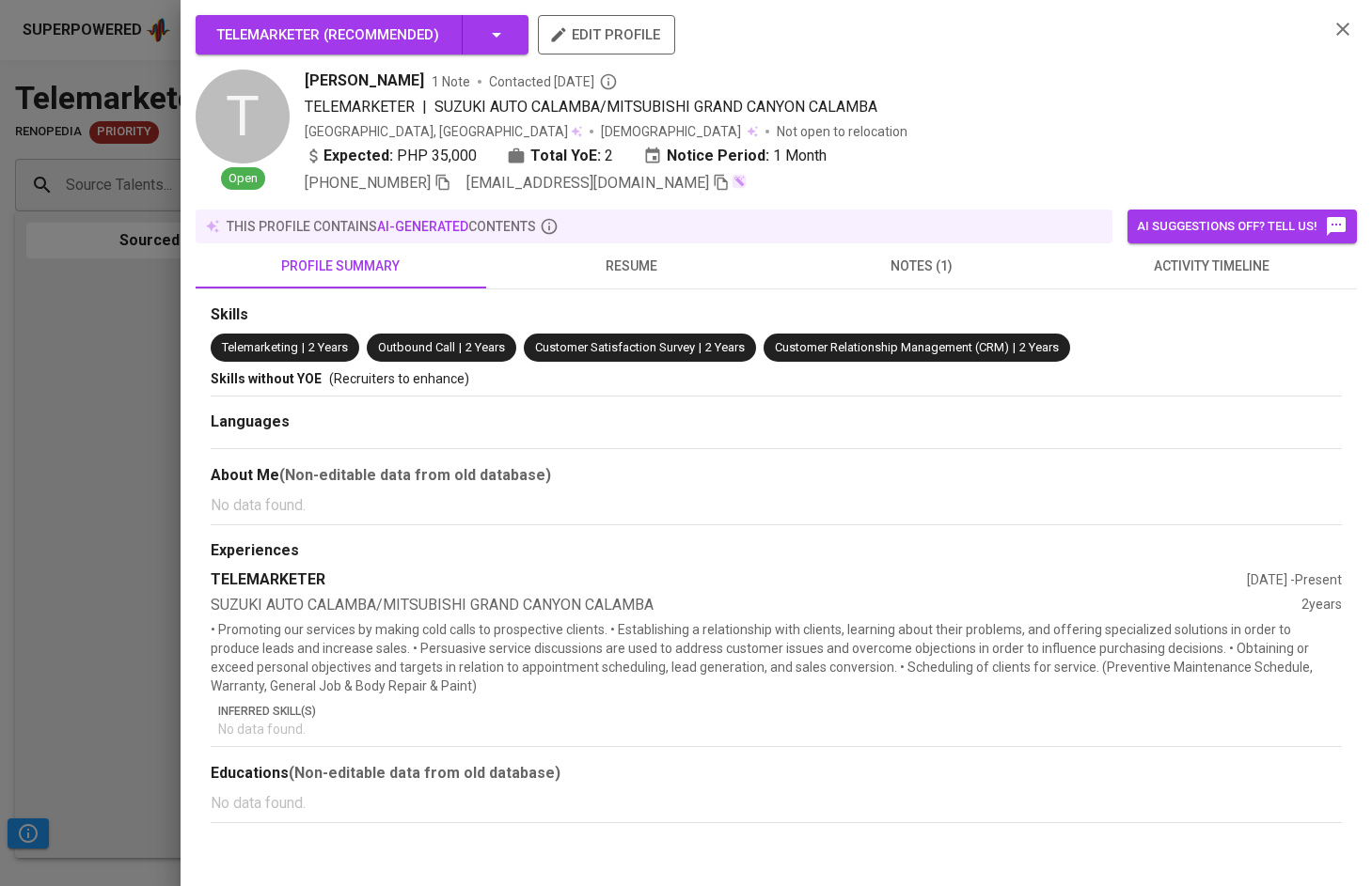
click at [953, 265] on span "notes (1)" at bounding box center [921, 267] width 268 height 23
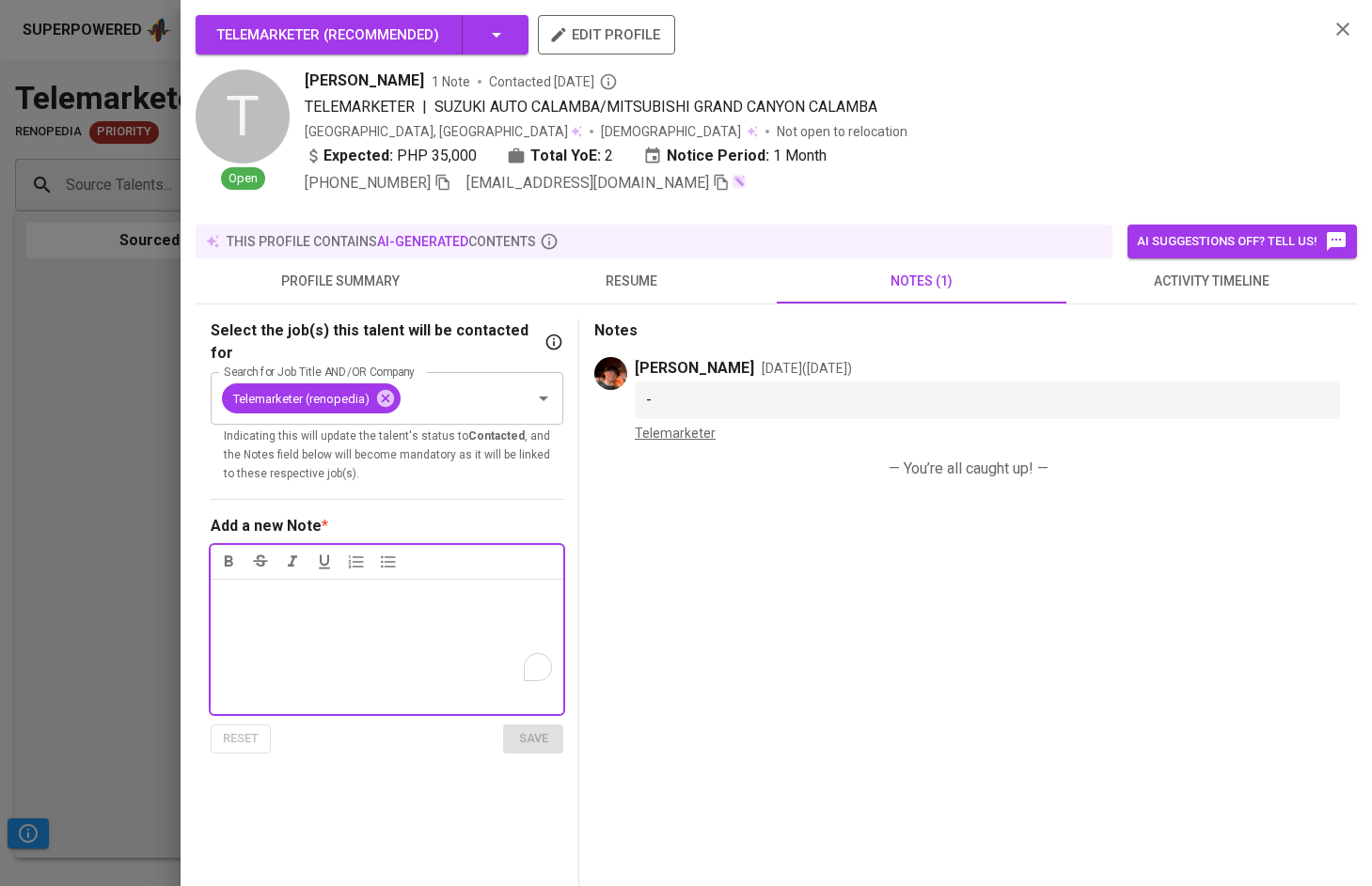
click at [1184, 287] on span "activity timeline" at bounding box center [1210, 281] width 268 height 23
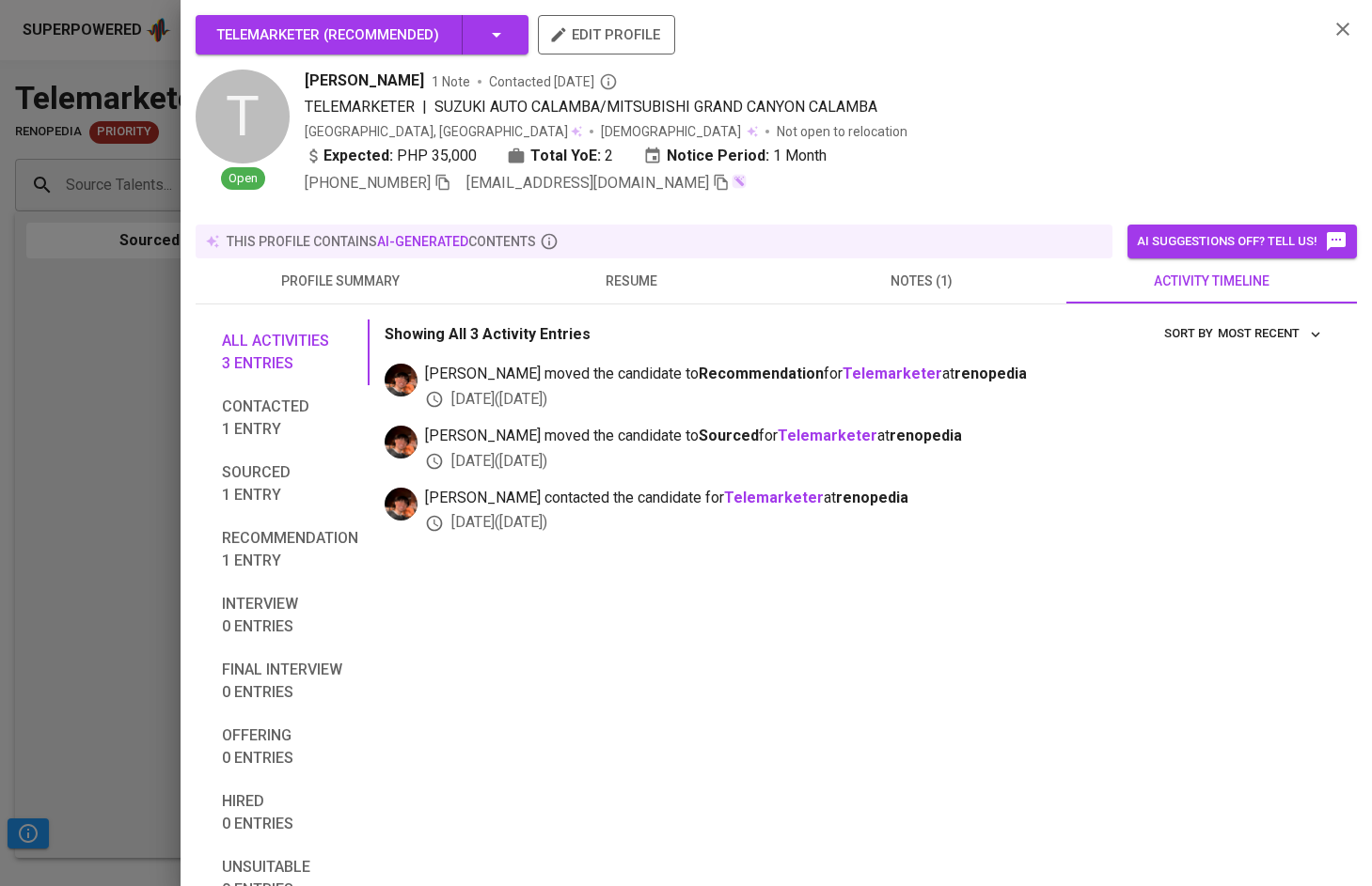
click at [498, 512] on div "[DATE] ( [DATE] )" at bounding box center [875, 523] width 902 height 21
click at [102, 383] on div at bounding box center [686, 443] width 1372 height 886
